Goal: Transaction & Acquisition: Purchase product/service

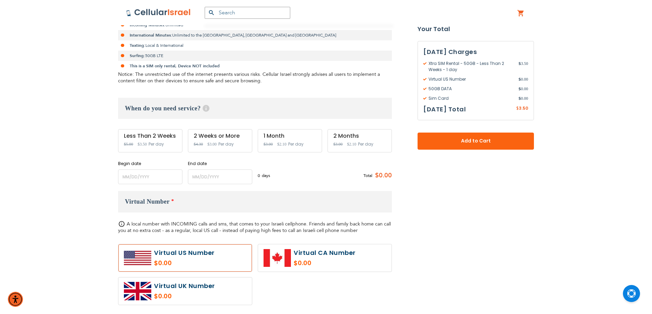
scroll to position [205, 0]
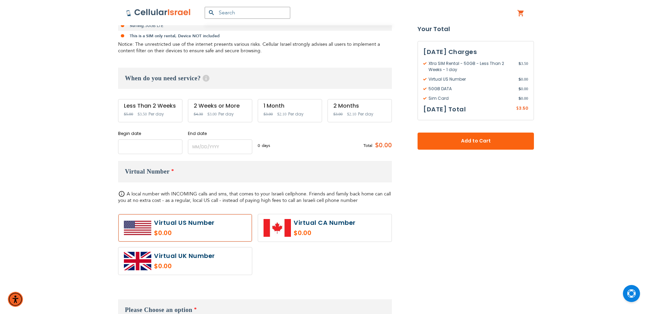
click at [131, 148] on input "name" at bounding box center [150, 147] width 64 height 15
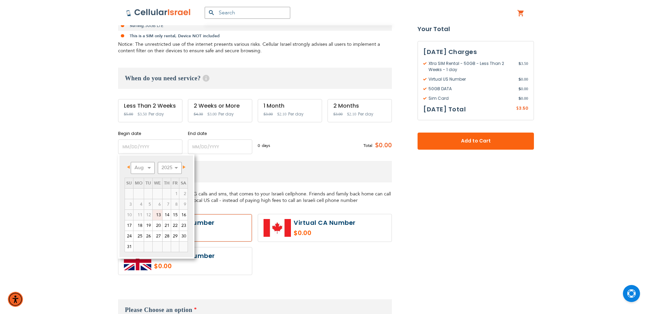
click at [157, 213] on link "13" at bounding box center [158, 215] width 10 height 10
type input "[DATE]"
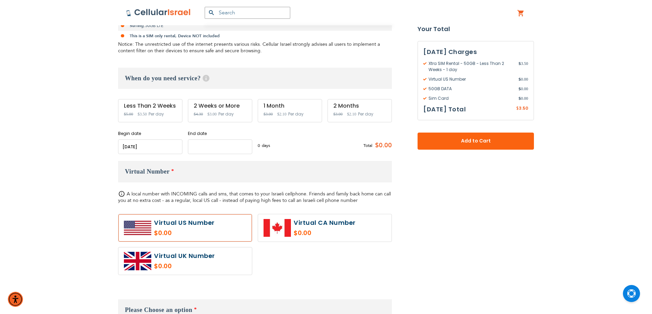
click at [199, 151] on input "name" at bounding box center [220, 147] width 64 height 15
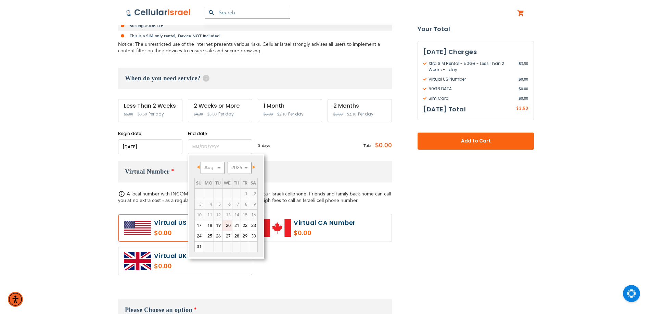
click at [230, 228] on link "20" at bounding box center [227, 226] width 10 height 10
type input "[DATE]"
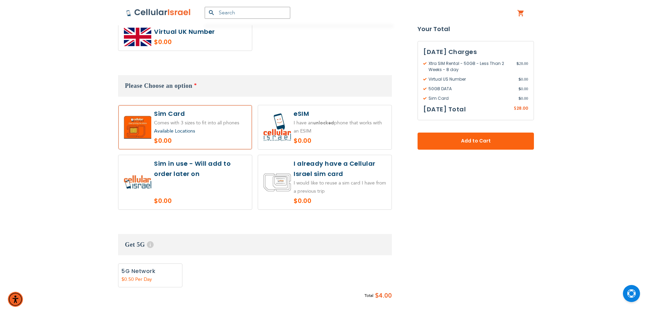
scroll to position [342, 0]
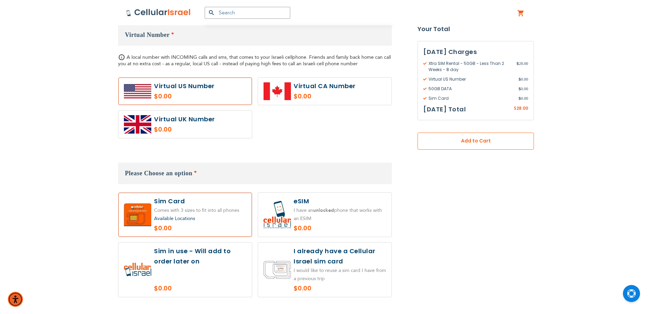
click at [464, 145] on button "Add to Cart" at bounding box center [475, 141] width 116 height 17
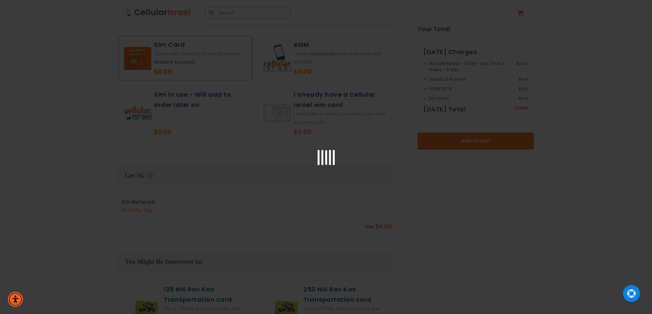
scroll to position [513, 0]
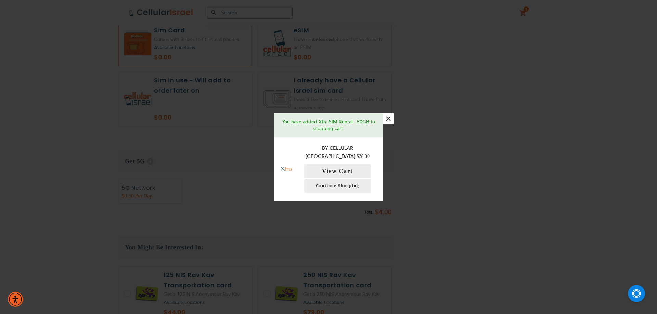
click at [386, 120] on button "×" at bounding box center [388, 119] width 10 height 10
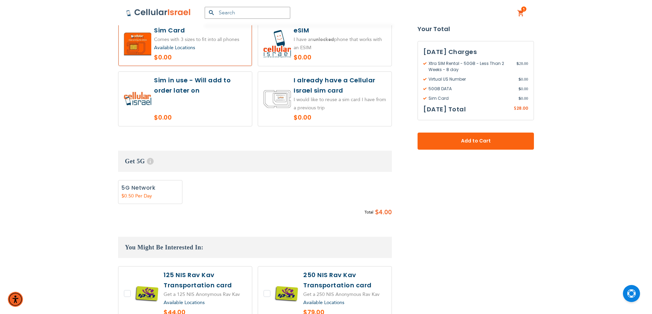
click at [187, 111] on label at bounding box center [184, 99] width 133 height 54
radio input "true"
click at [319, 95] on label at bounding box center [324, 99] width 133 height 54
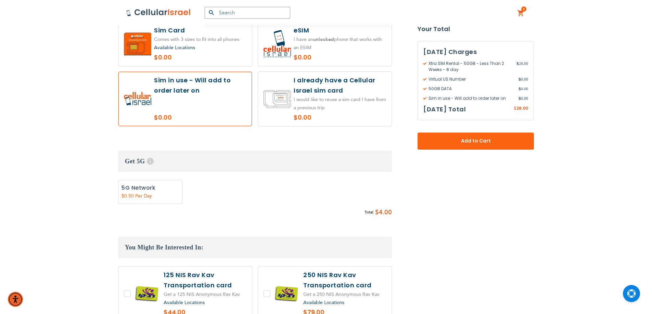
radio input "true"
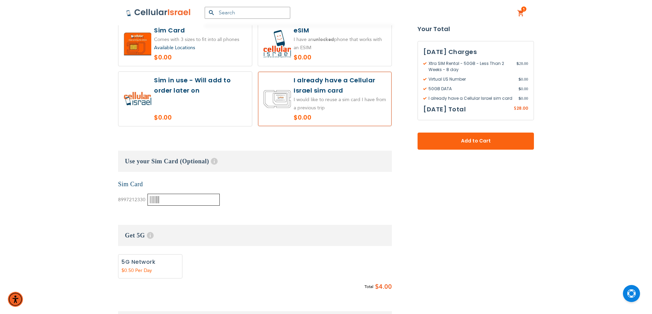
click at [177, 205] on input "text" at bounding box center [183, 200] width 72 height 12
paste input "89972123300003624210"
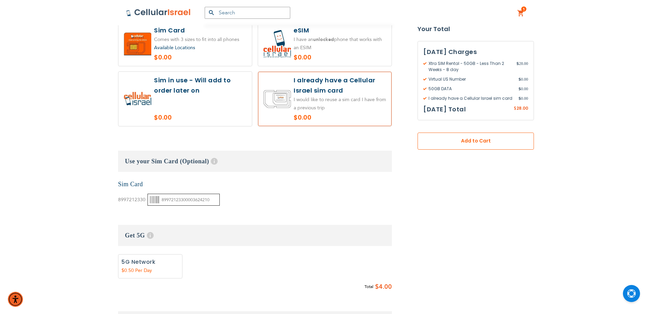
type input "89972123300003624210"
click at [461, 142] on span "Add to Cart" at bounding box center [475, 141] width 71 height 7
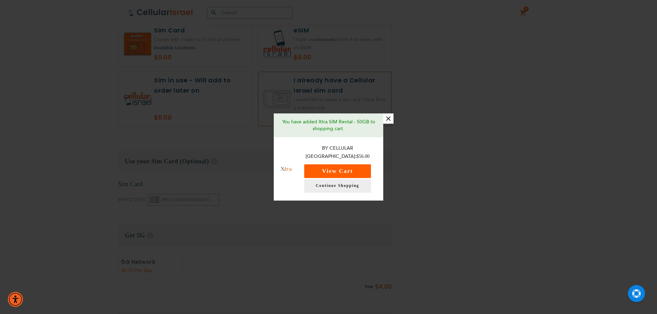
click at [361, 165] on button "View Cart" at bounding box center [337, 172] width 67 height 14
